Goal: Task Accomplishment & Management: Use online tool/utility

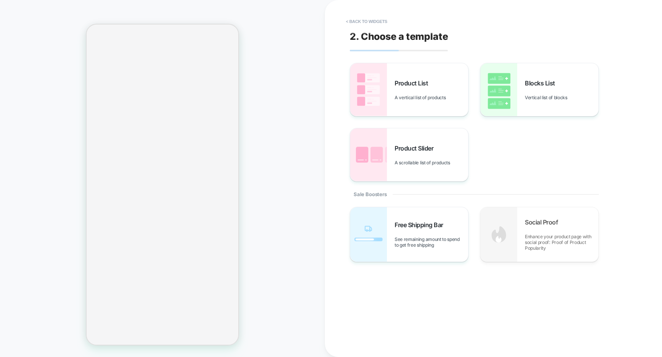
click at [374, 25] on button "< Back to widgets" at bounding box center [366, 21] width 49 height 12
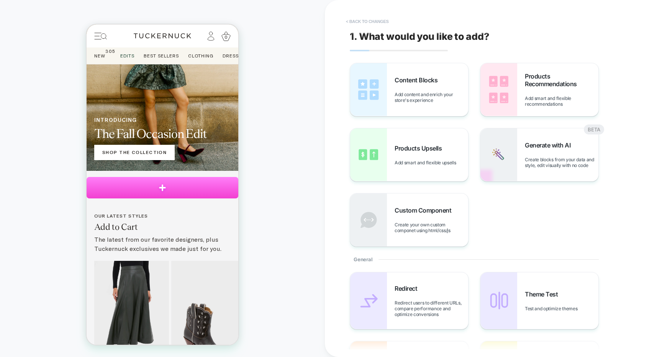
scroll to position [90, 0]
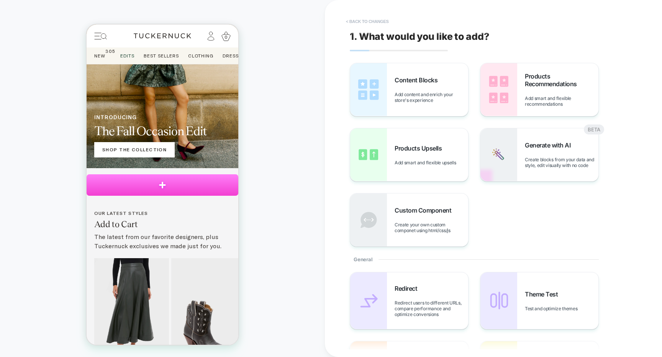
click at [384, 23] on button "< Back to changes" at bounding box center [367, 21] width 51 height 12
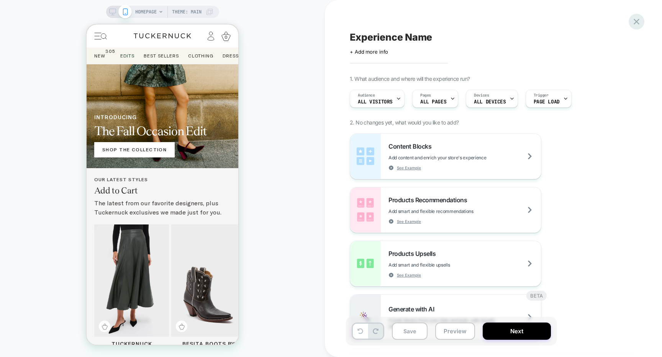
click at [635, 24] on icon at bounding box center [636, 21] width 10 height 10
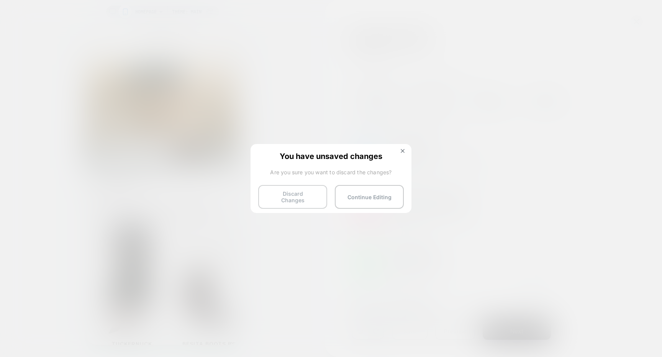
click at [318, 189] on button "Discard Changes" at bounding box center [292, 197] width 69 height 24
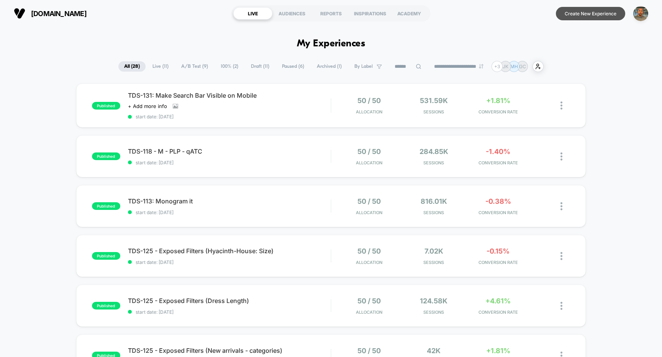
click at [575, 18] on button "Create New Experience" at bounding box center [590, 13] width 69 height 13
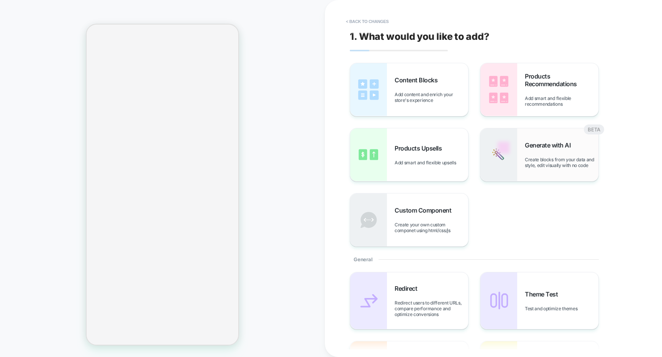
click at [487, 140] on img at bounding box center [498, 154] width 37 height 53
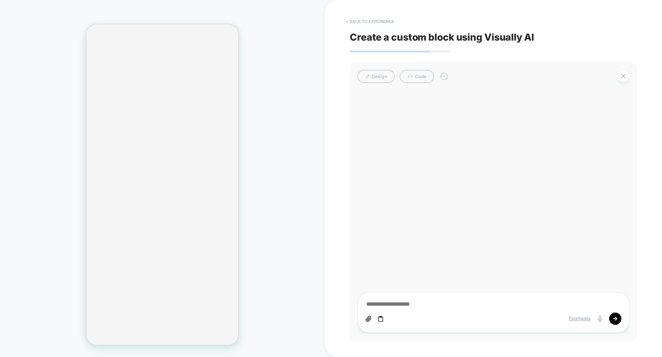
click at [377, 19] on button "< Back to experience" at bounding box center [370, 21] width 56 height 12
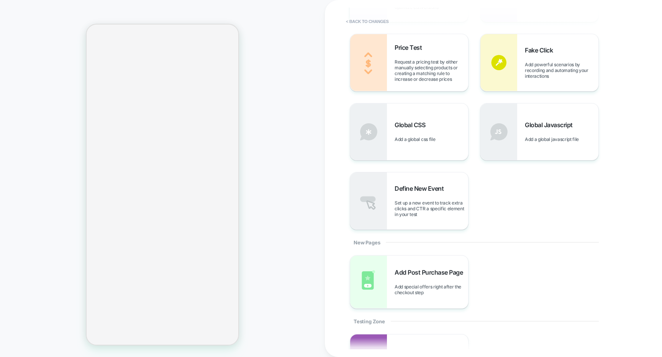
scroll to position [407, 0]
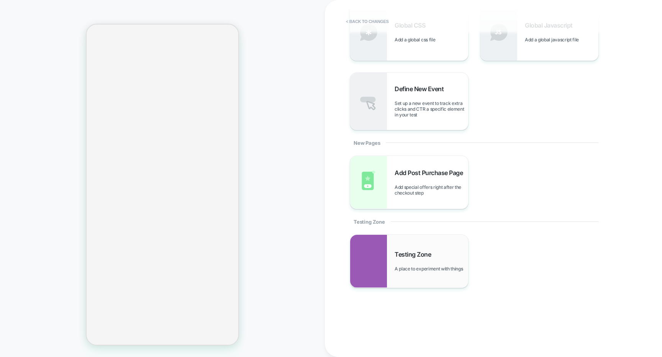
click at [388, 249] on div "Testing Zone A place to experiment with things" at bounding box center [409, 261] width 118 height 53
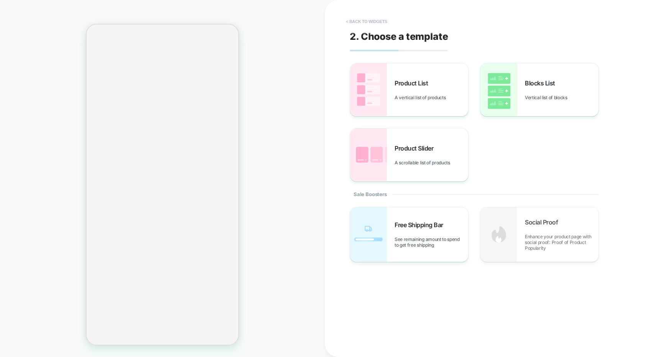
click at [364, 17] on button "< Back to widgets" at bounding box center [366, 21] width 49 height 12
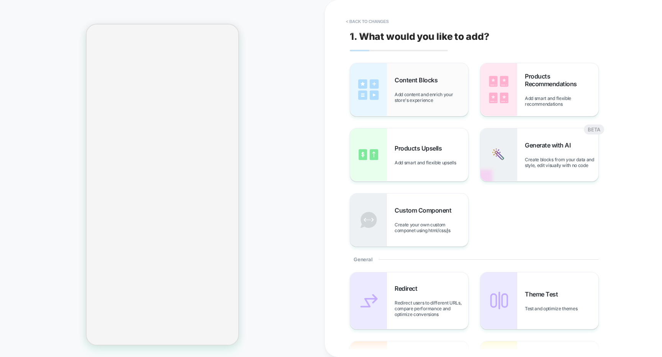
click at [458, 102] on span "Add content and enrich your store's experience" at bounding box center [432, 97] width 74 height 11
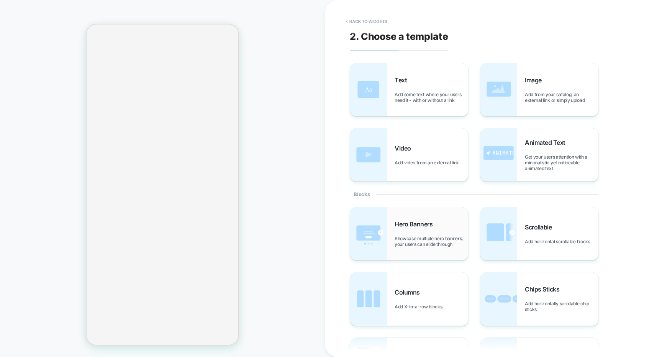
click at [461, 211] on div "Hero Banners Showcase multiple hero banners, your users can slide through" at bounding box center [409, 233] width 118 height 53
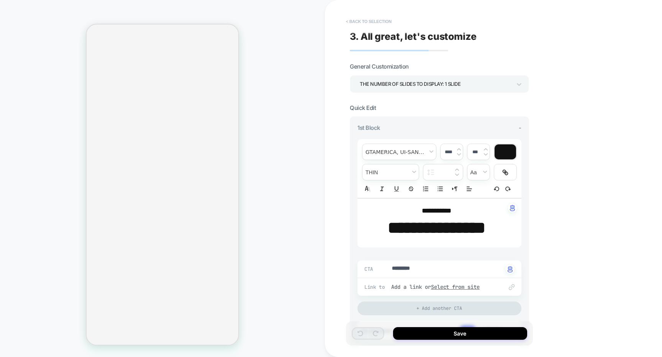
click at [390, 22] on button "< Back to selection" at bounding box center [368, 21] width 53 height 12
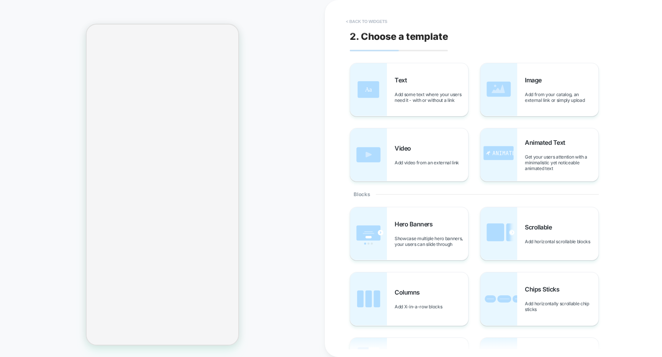
click at [388, 23] on button "< Back to widgets" at bounding box center [366, 21] width 49 height 12
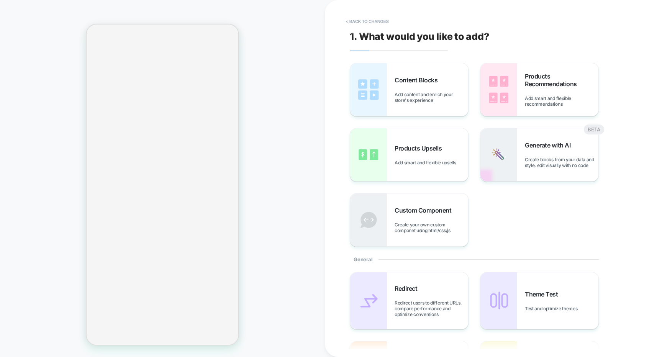
click at [388, 23] on button "< Back to changes" at bounding box center [367, 21] width 51 height 12
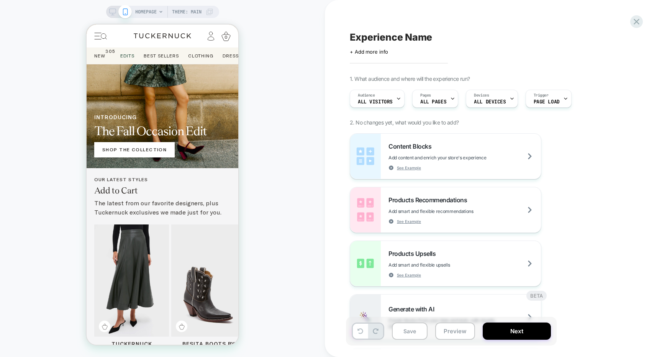
scroll to position [0, 0]
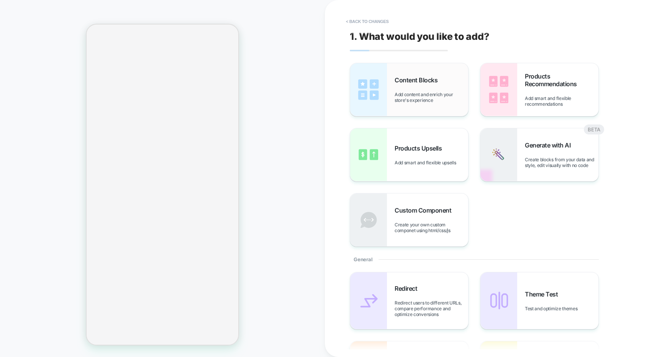
click at [416, 99] on span "Add content and enrich your store's experience" at bounding box center [432, 97] width 74 height 11
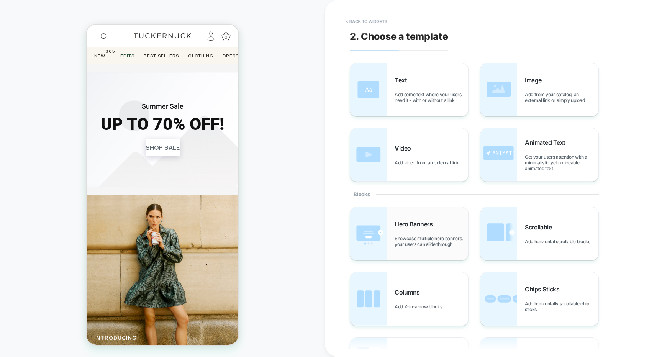
click at [410, 218] on div "Hero Banners Showcase multiple hero banners, your users can slide through" at bounding box center [409, 233] width 118 height 53
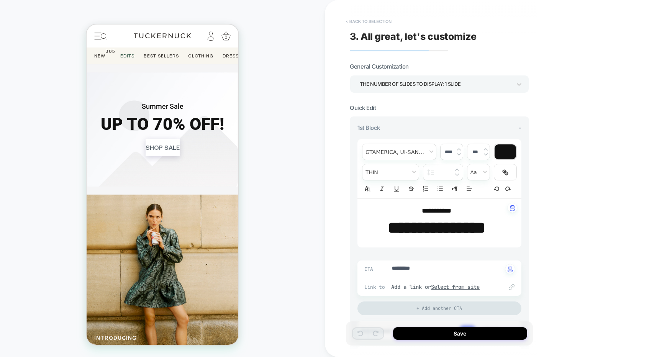
click at [381, 21] on button "< Back to selection" at bounding box center [368, 21] width 53 height 12
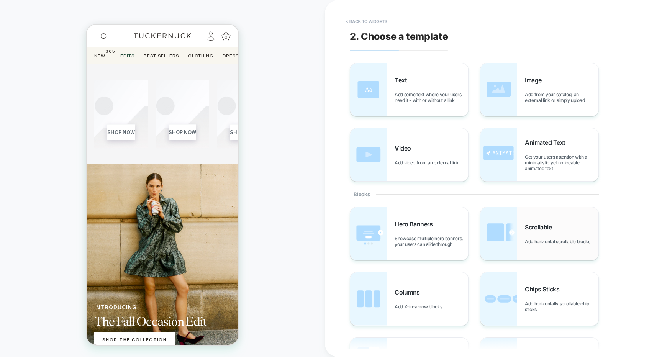
click at [507, 218] on img at bounding box center [498, 233] width 37 height 53
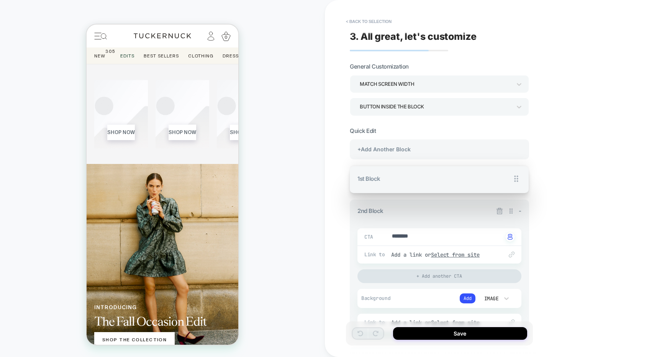
drag, startPoint x: 511, startPoint y: 178, endPoint x: 506, endPoint y: 276, distance: 97.8
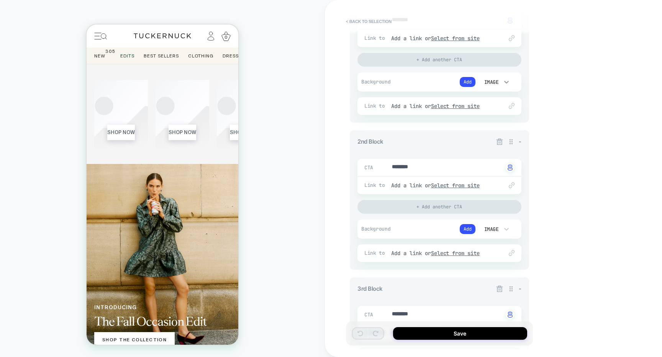
scroll to position [202, 0]
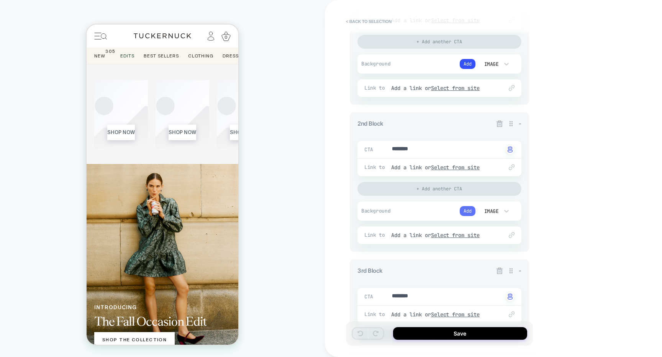
click at [466, 209] on button "Add" at bounding box center [468, 211] width 16 height 10
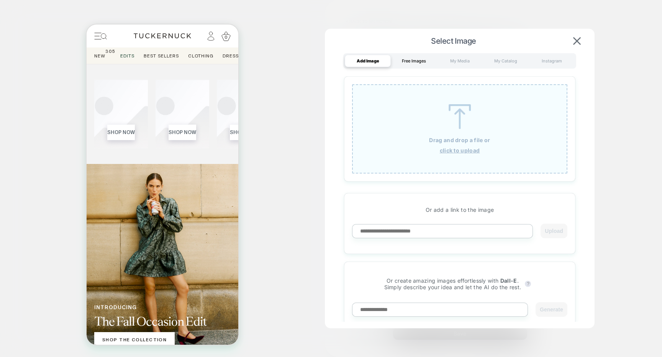
click at [419, 62] on div "Free Images" at bounding box center [414, 61] width 46 height 12
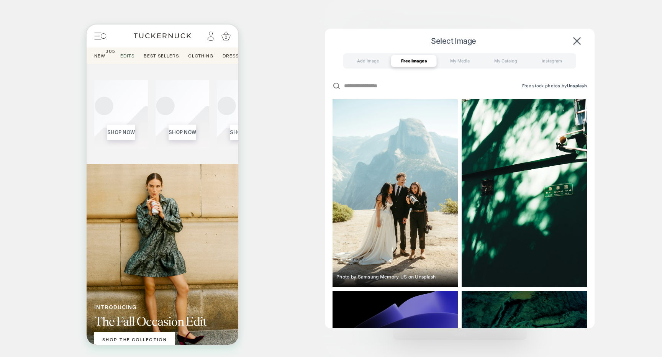
click at [417, 143] on img at bounding box center [395, 193] width 125 height 188
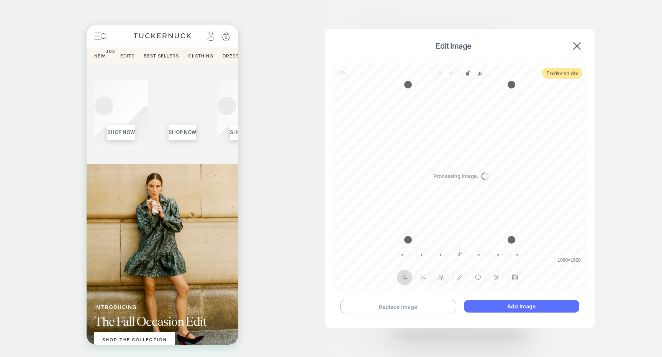
click at [489, 302] on button "Add Image" at bounding box center [521, 306] width 115 height 13
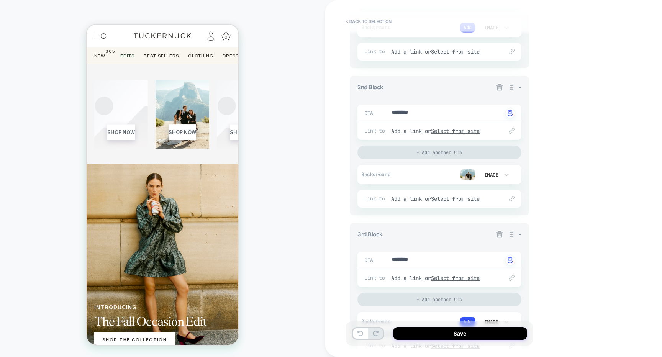
scroll to position [252, 0]
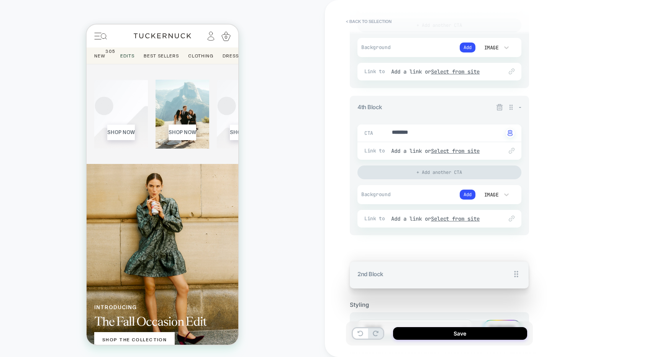
drag, startPoint x: 511, startPoint y: 73, endPoint x: 506, endPoint y: 254, distance: 180.5
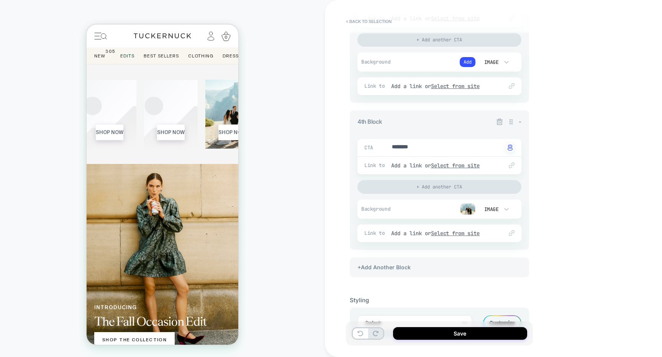
scroll to position [502, 0]
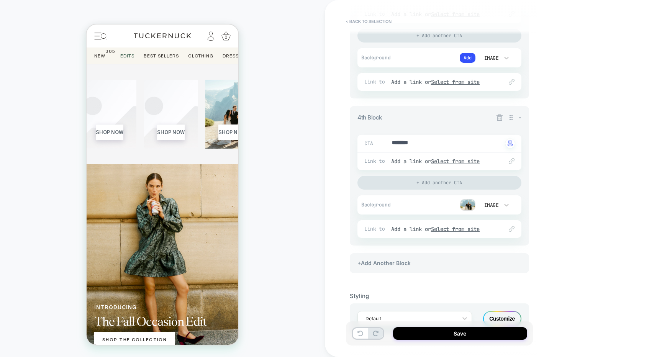
click at [500, 119] on icon at bounding box center [500, 118] width 8 height 8
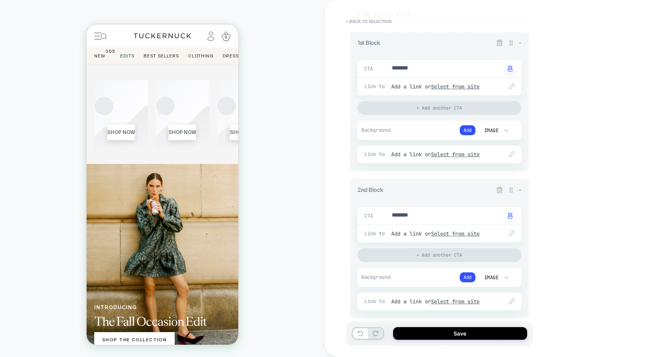
scroll to position [0, 0]
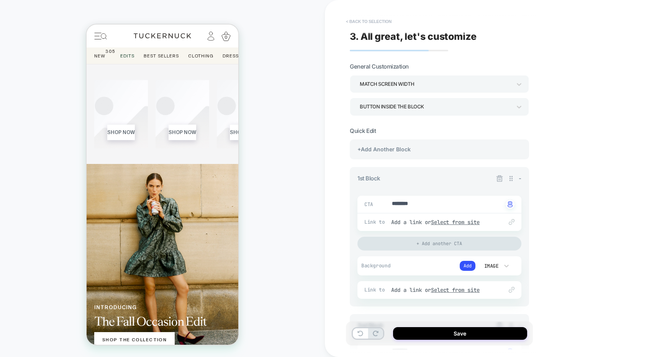
click at [384, 21] on button "< Back to selection" at bounding box center [368, 21] width 53 height 12
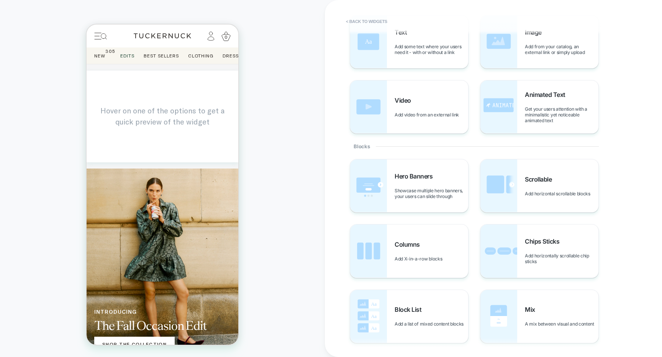
scroll to position [287, 0]
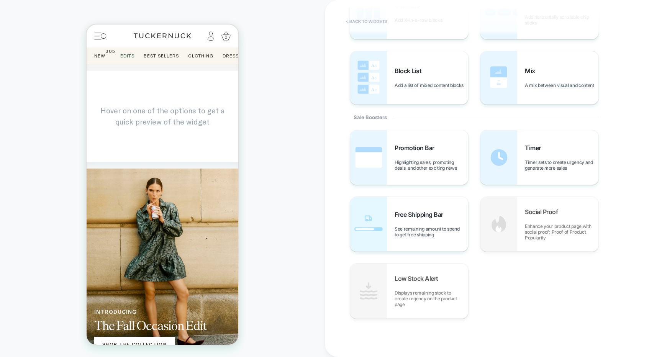
click at [380, 23] on button "< Back to widgets" at bounding box center [366, 21] width 49 height 12
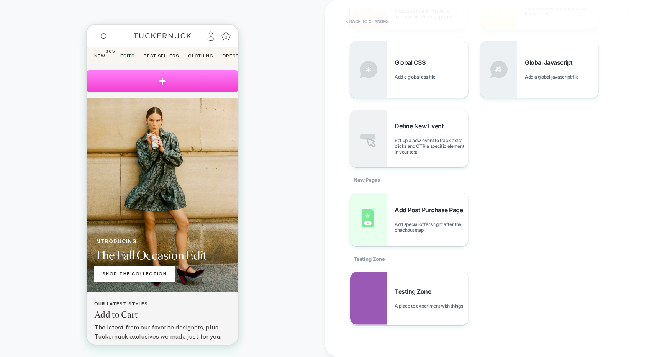
scroll to position [407, 0]
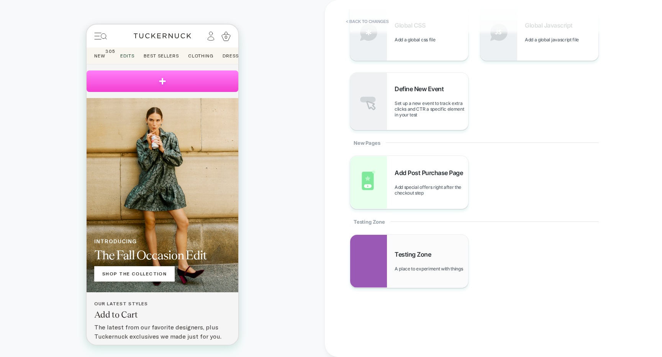
click at [462, 246] on div "Testing Zone A place to experiment with things" at bounding box center [409, 261] width 118 height 53
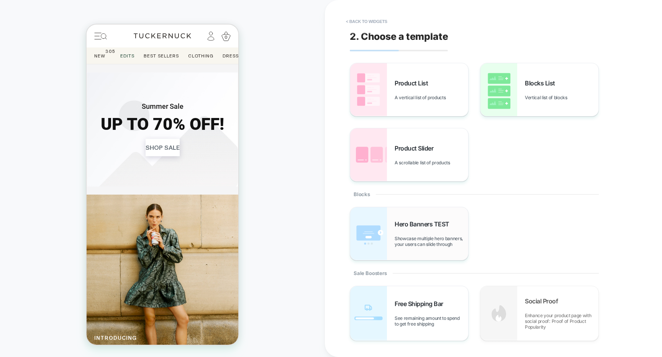
click at [458, 238] on span "Showcase multiple hero banners, your users can slide through" at bounding box center [432, 241] width 74 height 11
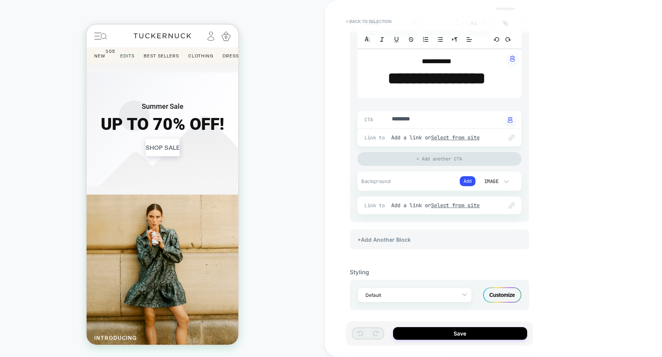
scroll to position [180, 0]
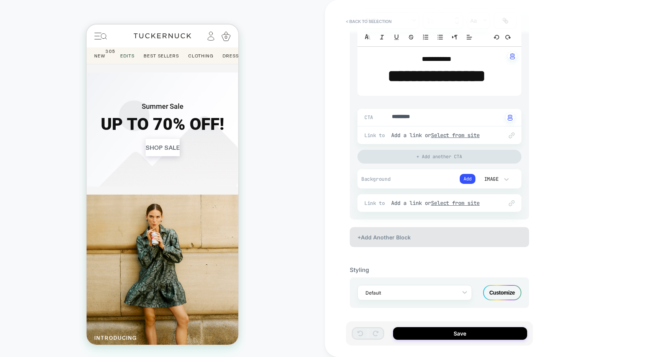
click at [435, 241] on div "+Add Another Block" at bounding box center [439, 237] width 179 height 20
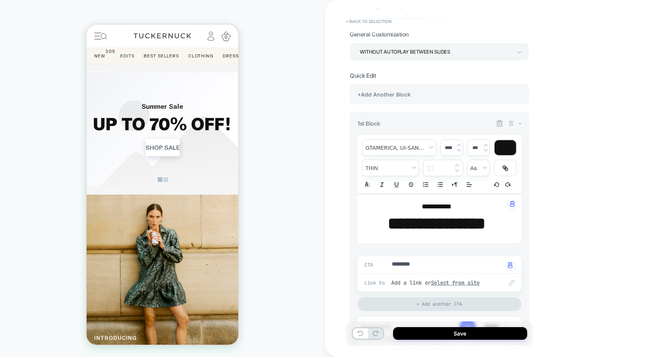
scroll to position [0, 0]
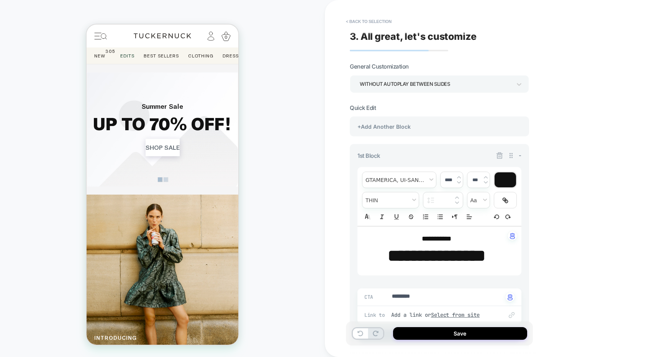
click at [165, 179] on span at bounding box center [166, 179] width 4 height 4
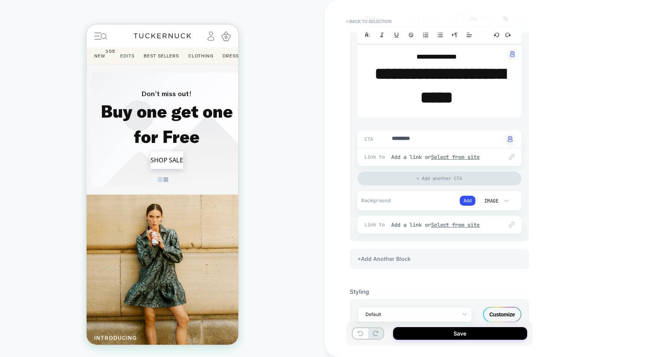
scroll to position [467, 0]
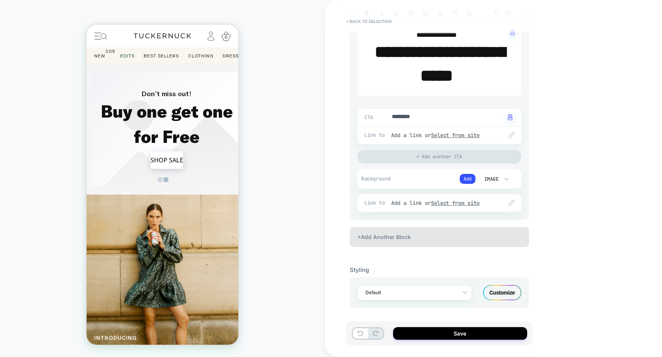
click at [413, 236] on div "+Add Another Block" at bounding box center [439, 237] width 179 height 20
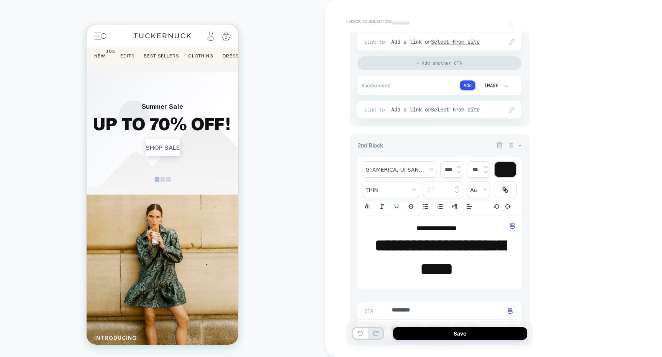
scroll to position [250, 0]
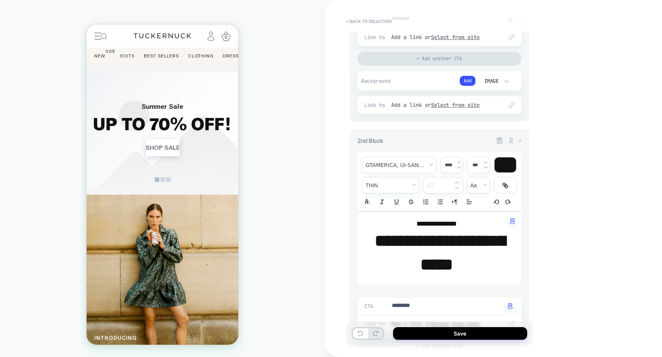
click at [502, 142] on icon at bounding box center [500, 141] width 7 height 7
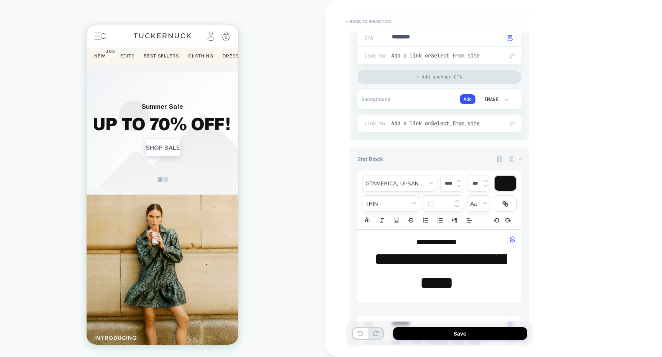
scroll to position [218, 0]
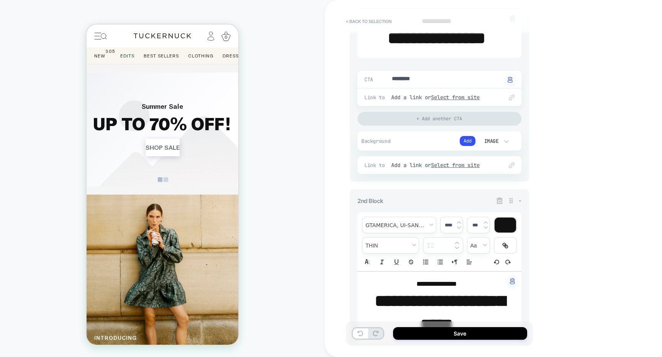
click at [498, 200] on icon at bounding box center [500, 201] width 8 height 8
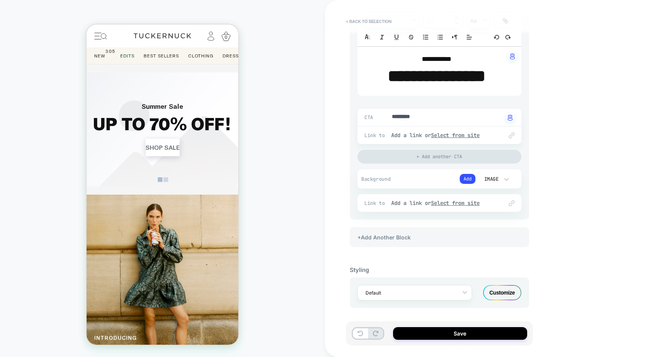
scroll to position [180, 0]
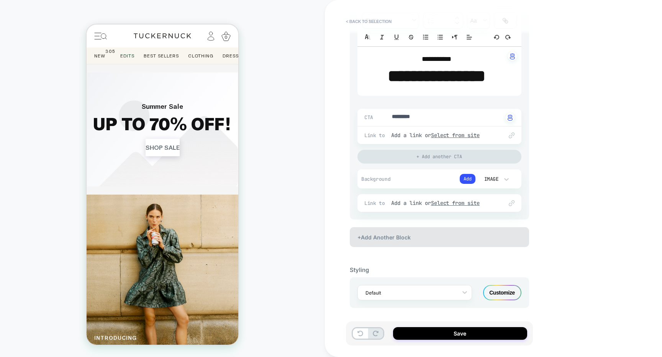
click at [485, 229] on div "+Add Another Block" at bounding box center [439, 237] width 179 height 20
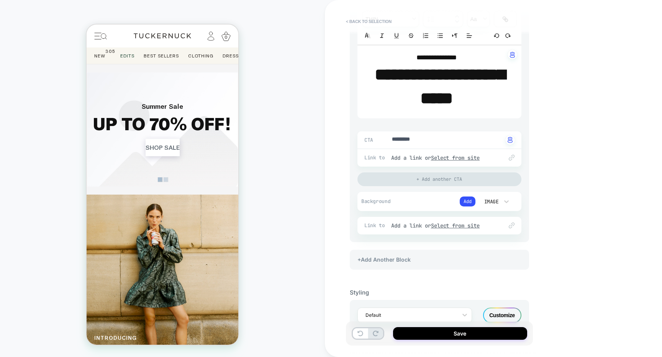
scroll to position [444, 0]
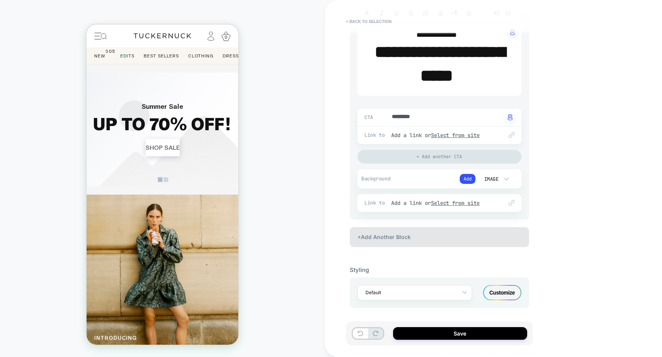
click at [488, 235] on div "+Add Another Block" at bounding box center [439, 237] width 179 height 20
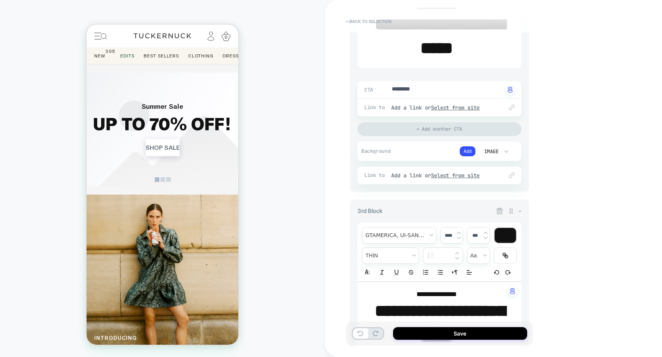
type textarea "*"
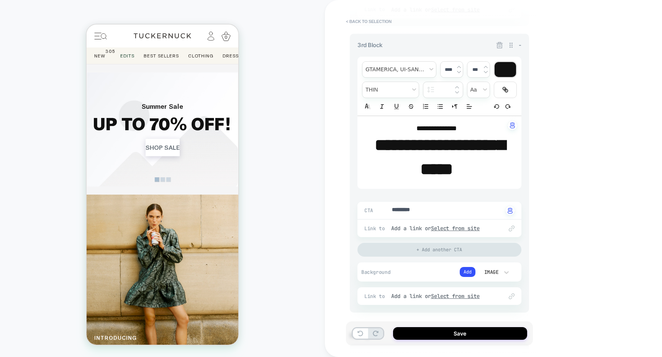
scroll to position [634, 0]
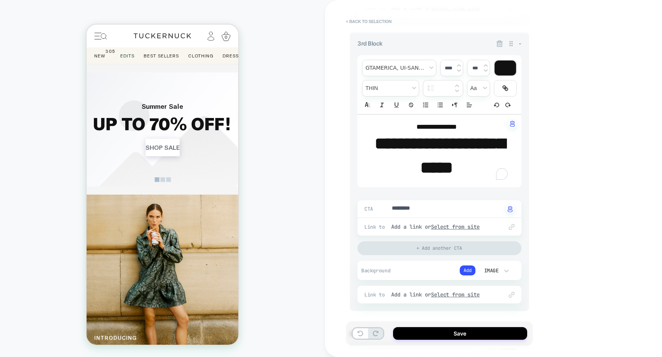
click at [473, 164] on p "**********" at bounding box center [436, 156] width 143 height 48
type input "****"
click at [473, 164] on p "**********" at bounding box center [436, 156] width 143 height 48
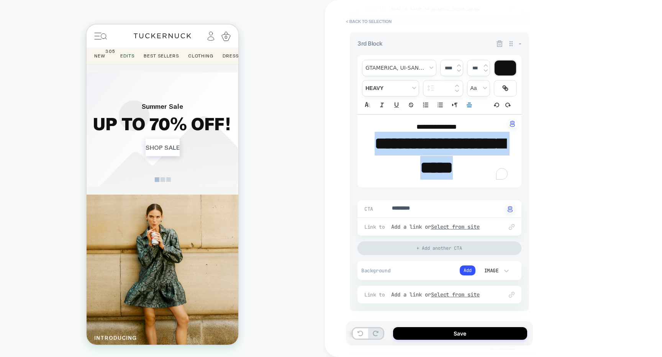
click at [473, 164] on p "**********" at bounding box center [436, 156] width 143 height 48
type textarea "*"
click at [506, 65] on div at bounding box center [505, 68] width 21 height 15
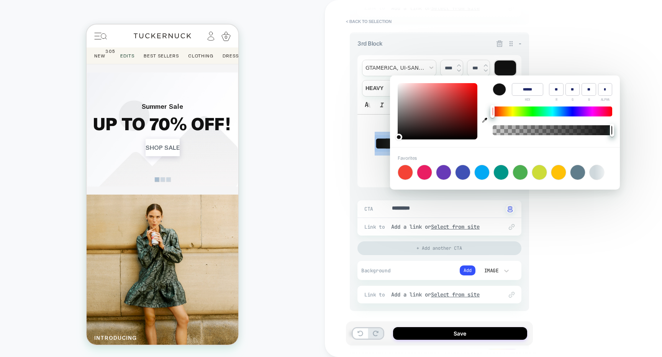
type input "******"
type input "***"
type input "**"
click at [465, 105] on div at bounding box center [438, 111] width 80 height 56
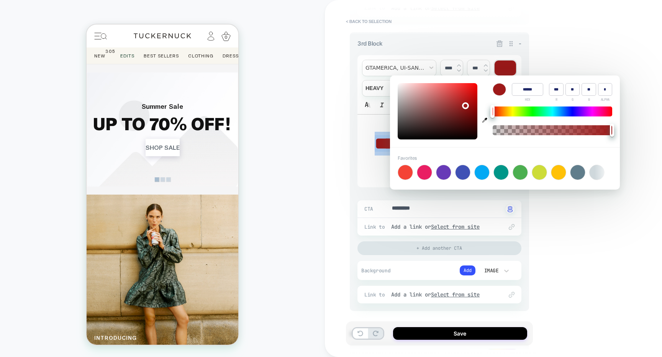
click at [524, 48] on div "**********" at bounding box center [439, 171] width 179 height 279
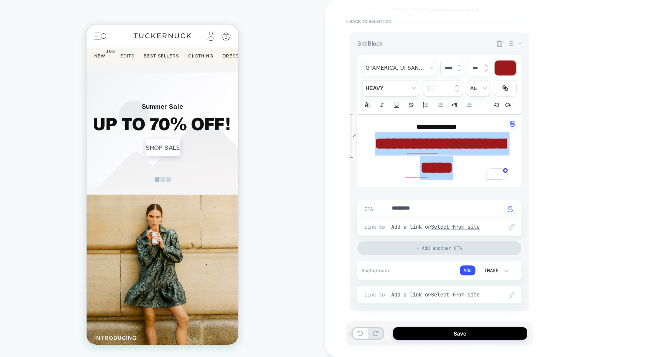
click at [169, 179] on span at bounding box center [168, 179] width 4 height 4
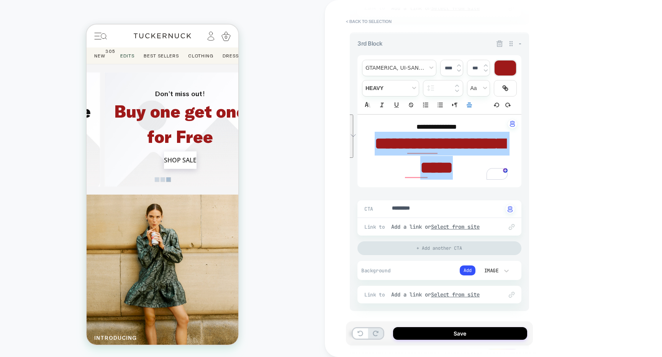
scroll to position [0, 303]
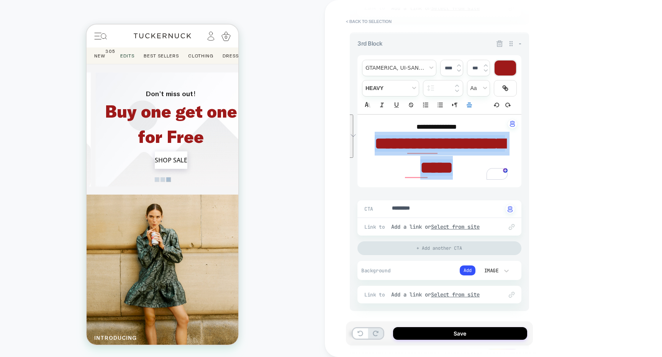
click at [523, 173] on div "**********" at bounding box center [439, 171] width 179 height 279
click at [489, 147] on strong "**********" at bounding box center [440, 155] width 130 height 40
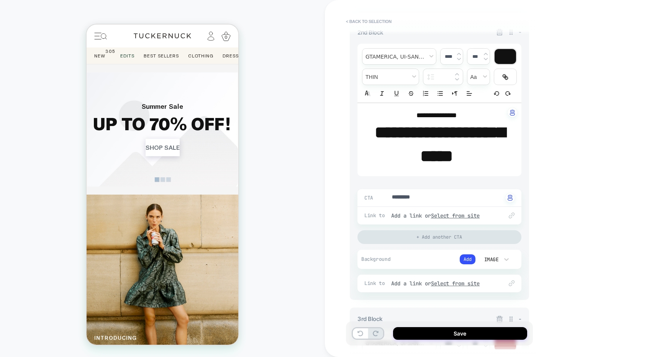
scroll to position [317, 0]
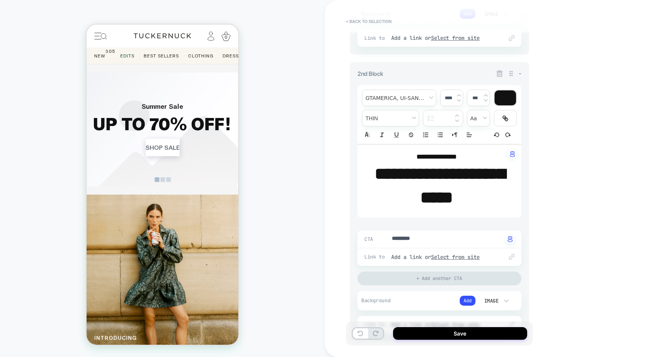
click at [500, 75] on icon at bounding box center [500, 73] width 7 height 7
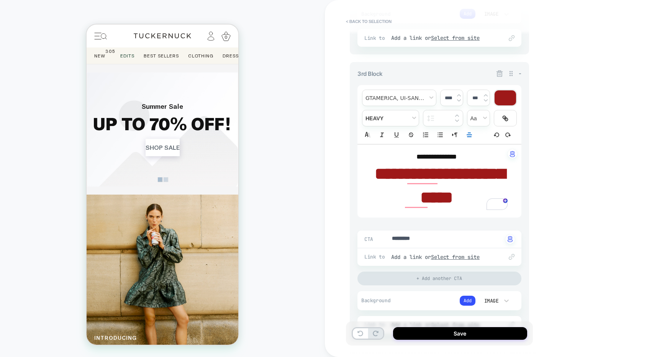
scroll to position [345, 0]
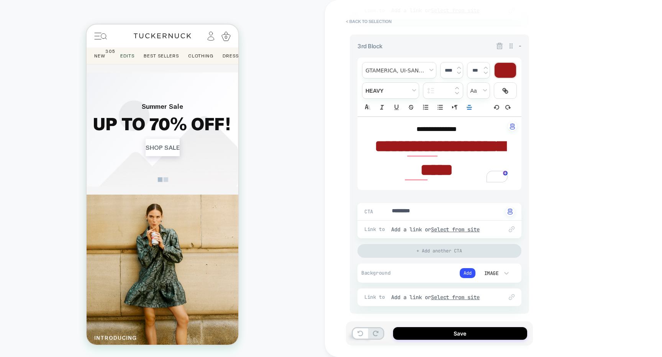
type textarea "*"
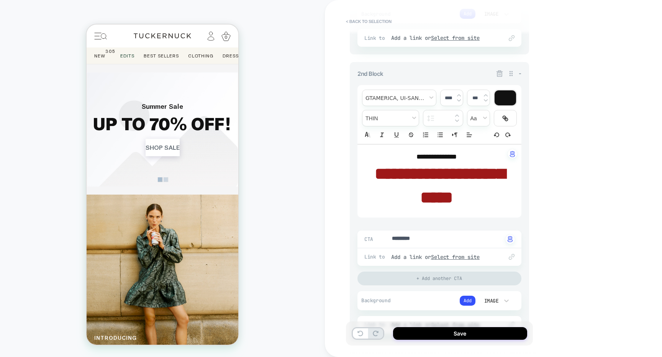
click at [166, 178] on span at bounding box center [166, 179] width 4 height 4
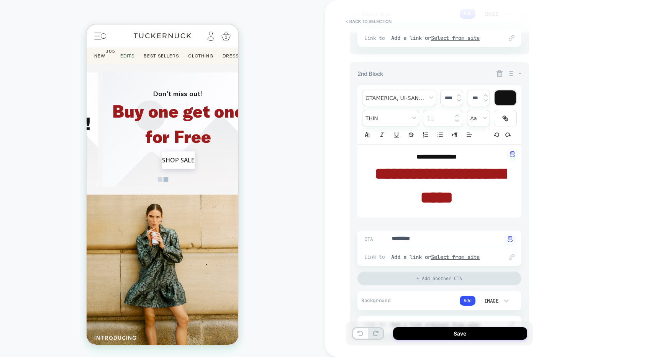
scroll to position [0, 151]
